Goal: Task Accomplishment & Management: Manage account settings

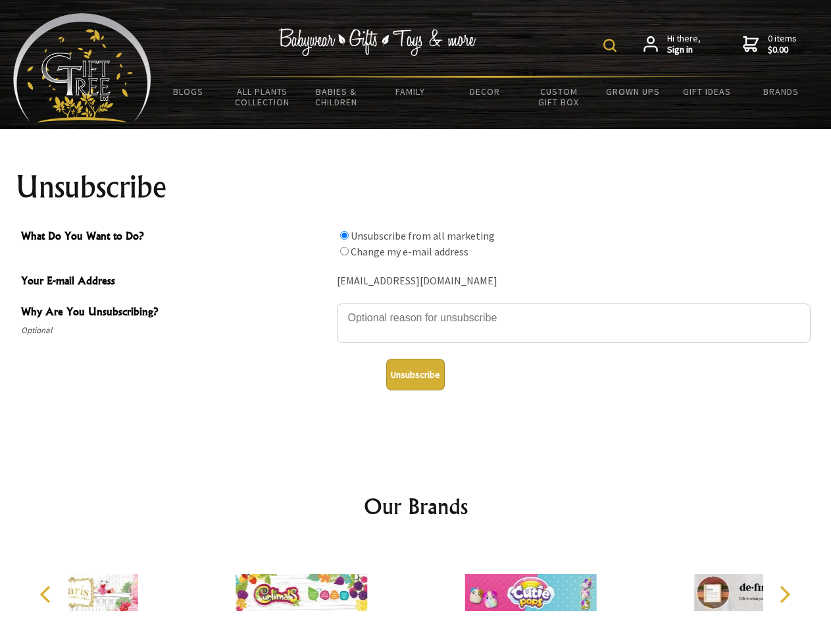
click at [612, 45] on img at bounding box center [609, 45] width 13 height 13
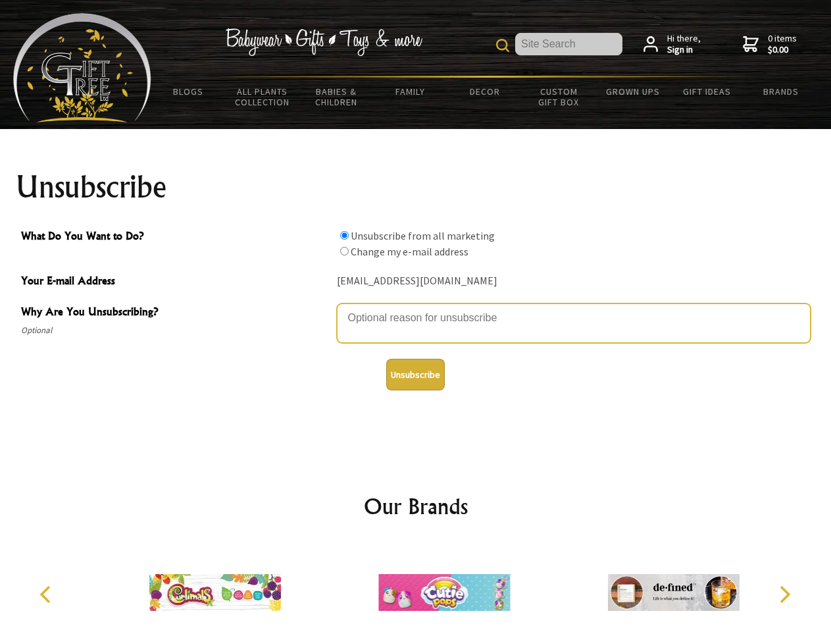
click at [416, 308] on textarea "Why Are You Unsubscribing?" at bounding box center [574, 322] width 474 height 39
click at [344, 235] on input "What Do You Want to Do?" at bounding box center [344, 235] width 9 height 9
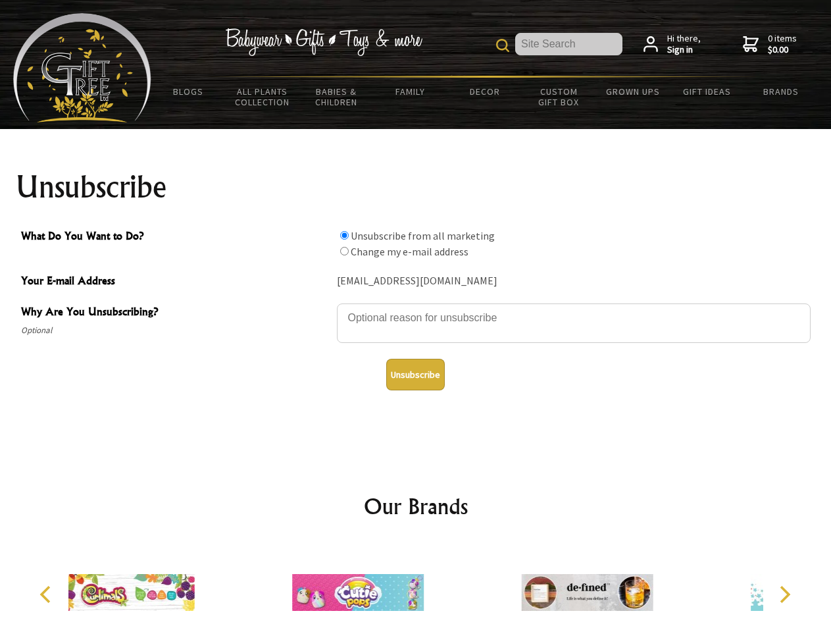
click at [344, 251] on input "What Do You Want to Do?" at bounding box center [344, 251] width 9 height 9
radio input "true"
click at [415, 374] on button "Unsubscribe" at bounding box center [415, 375] width 59 height 32
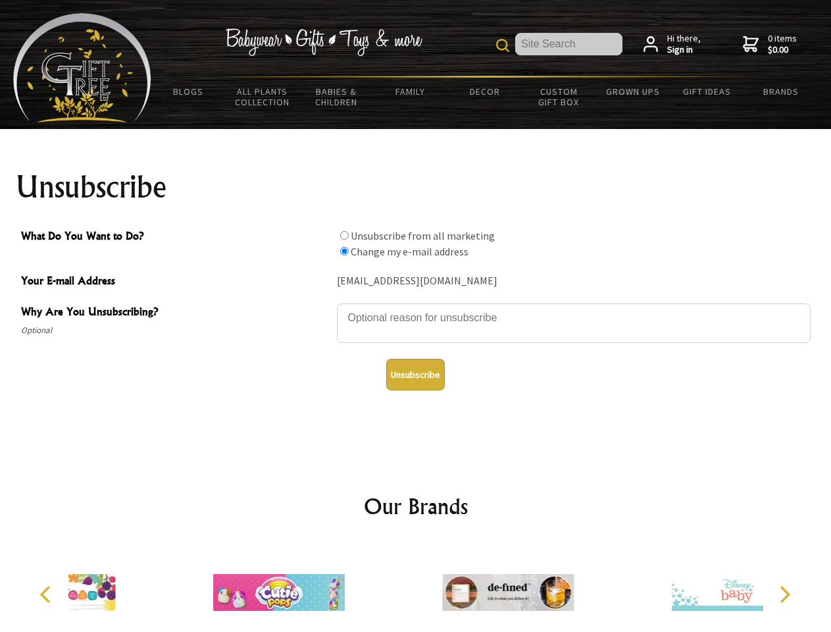
click at [416, 587] on div at bounding box center [507, 594] width 229 height 103
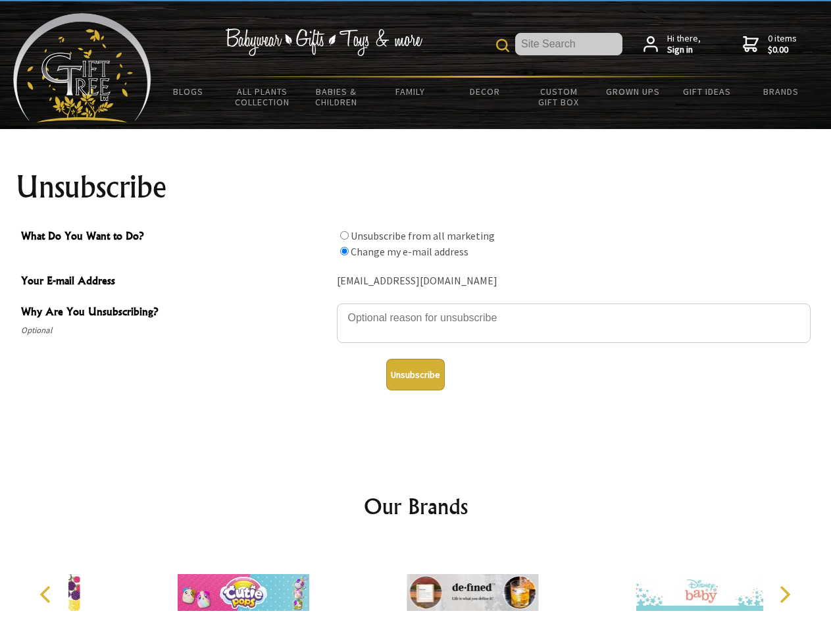
click at [47, 594] on icon "Previous" at bounding box center [46, 593] width 17 height 17
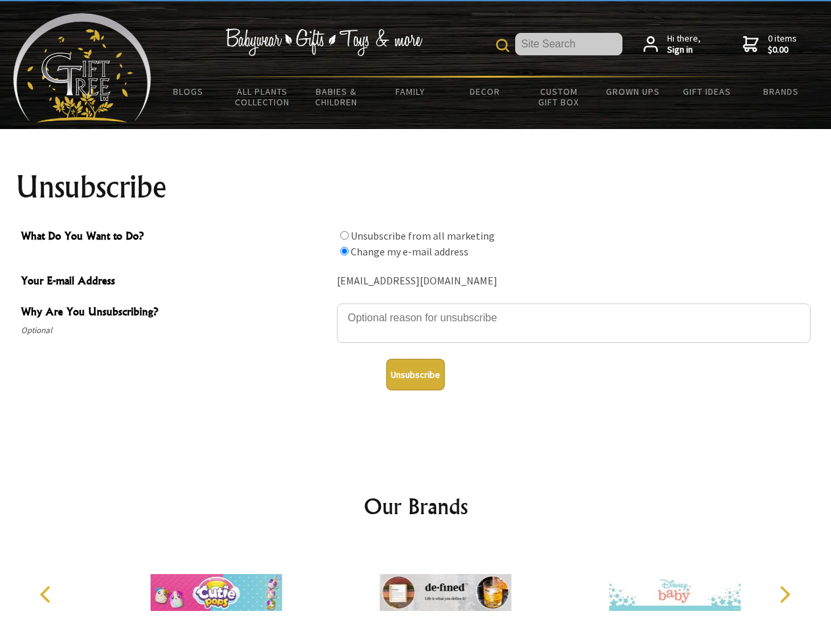
click at [784, 594] on icon "Next" at bounding box center [783, 593] width 17 height 17
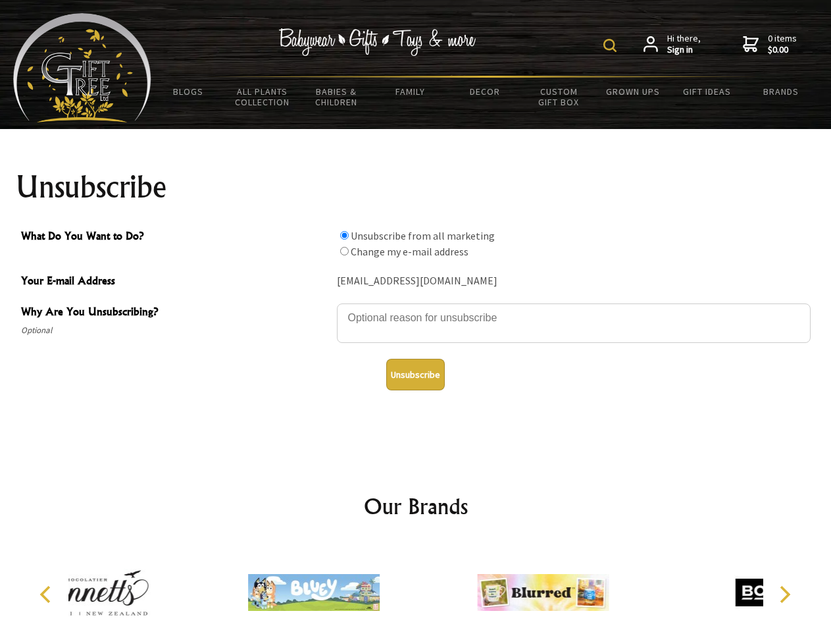
click at [612, 45] on img at bounding box center [609, 45] width 13 height 13
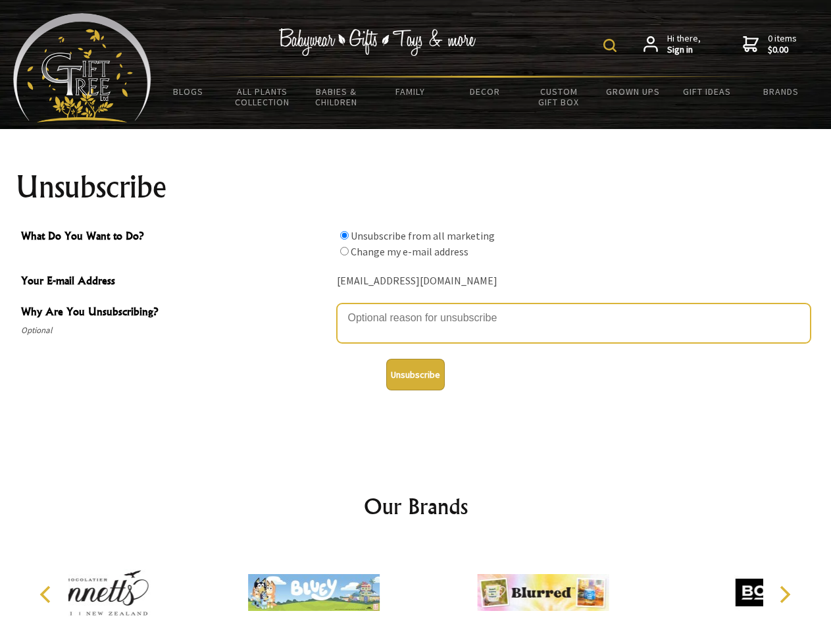
click at [416, 308] on textarea "Why Are You Unsubscribing?" at bounding box center [574, 322] width 474 height 39
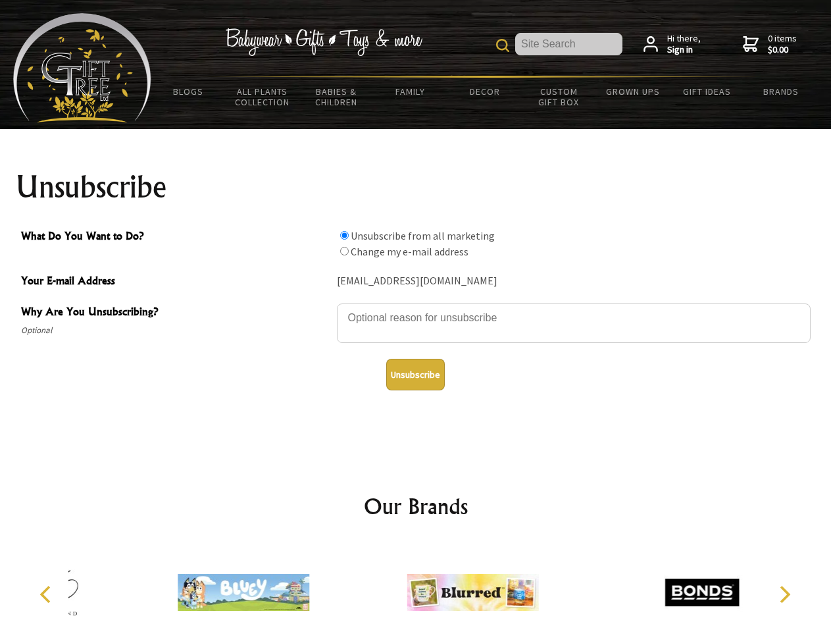
click at [344, 235] on input "What Do You Want to Do?" at bounding box center [344, 235] width 9 height 9
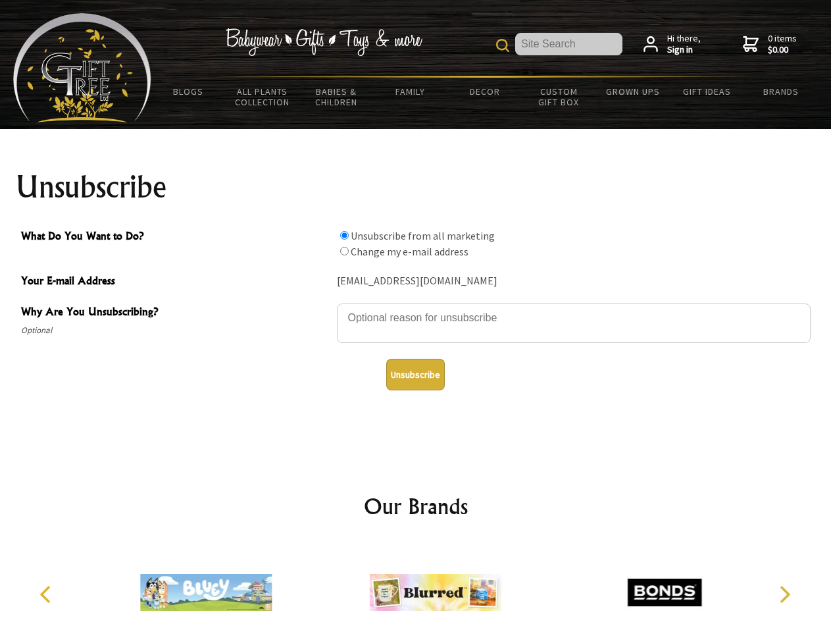
click at [344, 251] on input "What Do You Want to Do?" at bounding box center [344, 251] width 9 height 9
radio input "true"
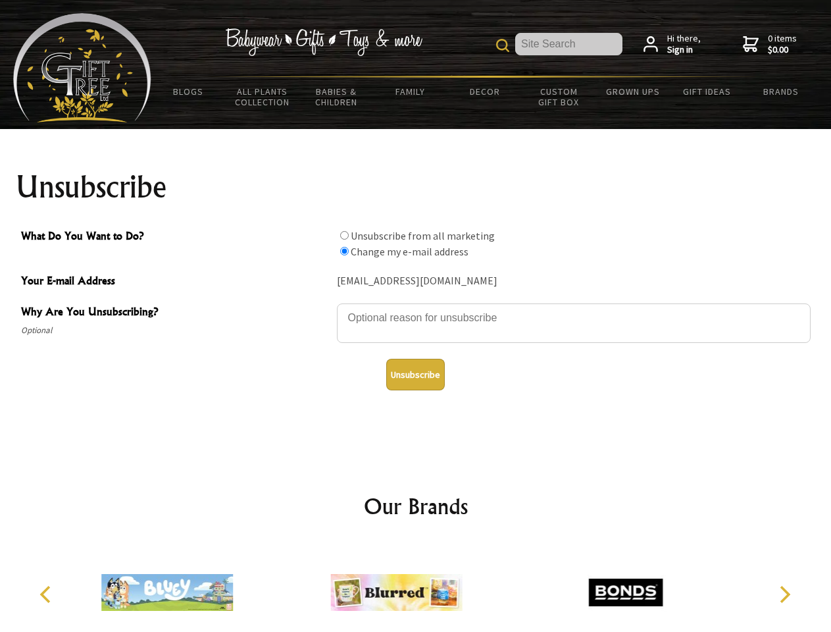
click at [415, 374] on button "Unsubscribe" at bounding box center [415, 375] width 59 height 32
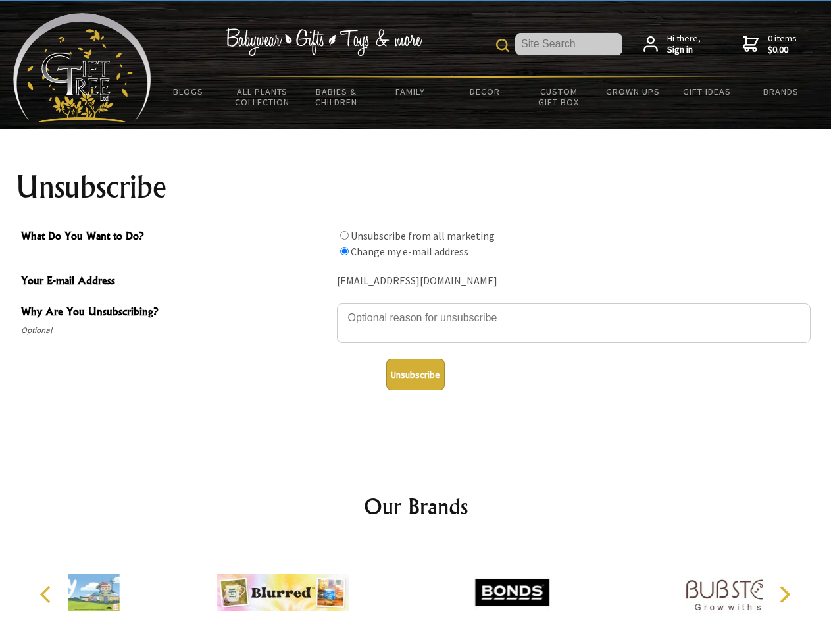
click at [416, 587] on div at bounding box center [511, 594] width 229 height 103
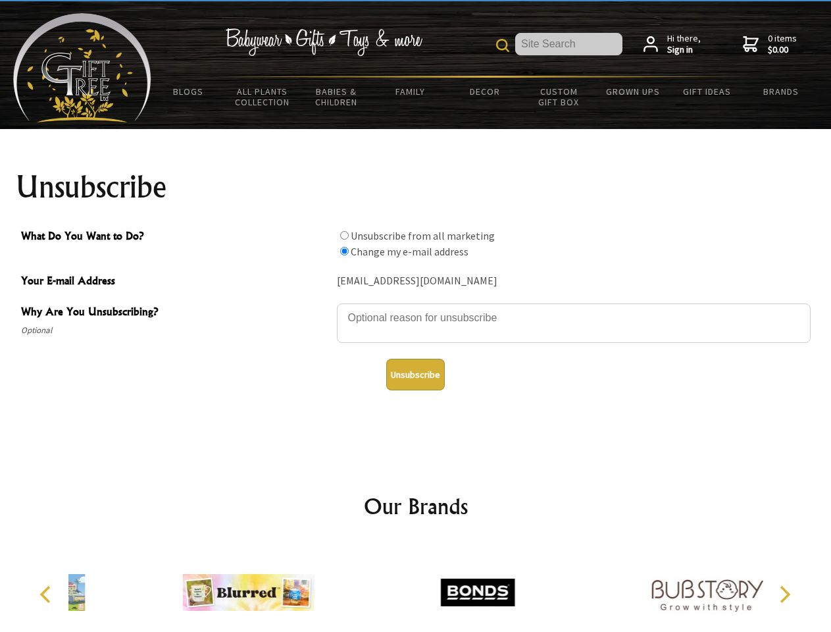
click at [47, 594] on icon "Previous" at bounding box center [46, 593] width 17 height 17
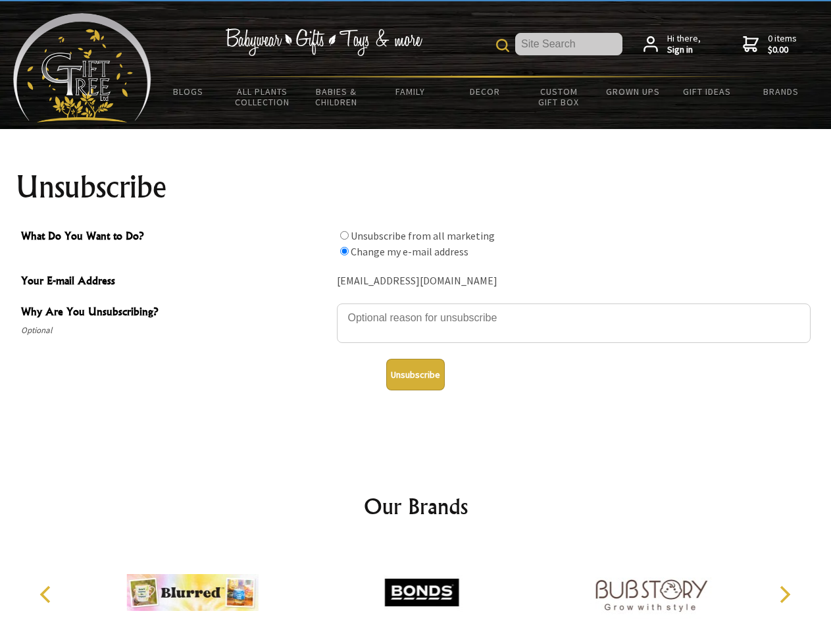
click at [784, 594] on icon "Next" at bounding box center [783, 593] width 17 height 17
